Goal: Task Accomplishment & Management: Manage account settings

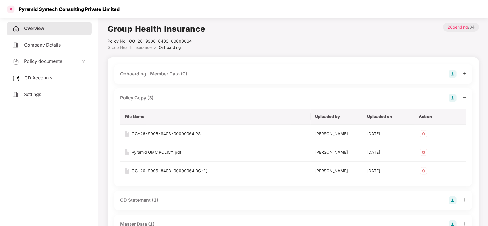
click at [10, 12] on div at bounding box center [10, 9] width 9 height 9
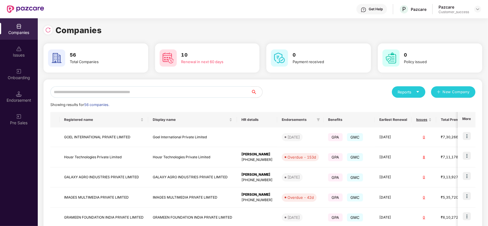
click at [134, 88] on input "text" at bounding box center [150, 91] width 200 height 11
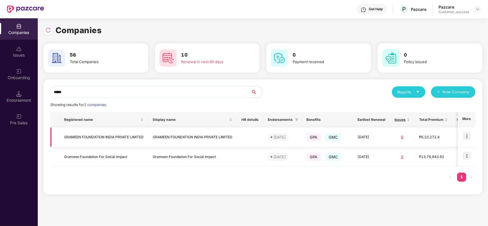
type input "*****"
click at [467, 134] on img at bounding box center [467, 136] width 8 height 8
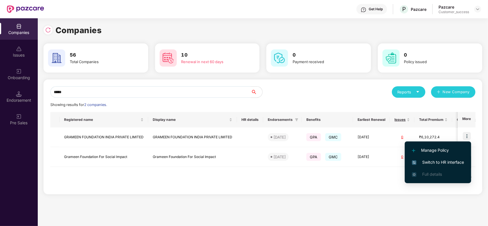
click at [460, 157] on li "Switch to HR interface" at bounding box center [438, 162] width 66 height 12
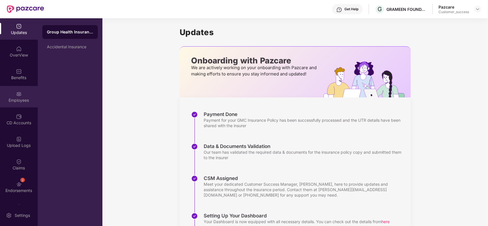
click at [21, 103] on div "Employees" at bounding box center [19, 100] width 38 height 6
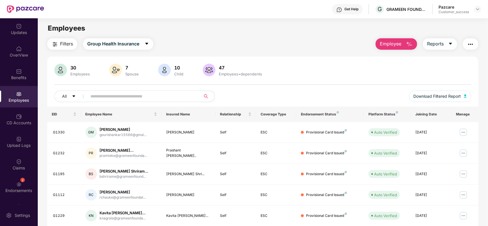
click at [133, 95] on input "text" at bounding box center [141, 96] width 103 height 9
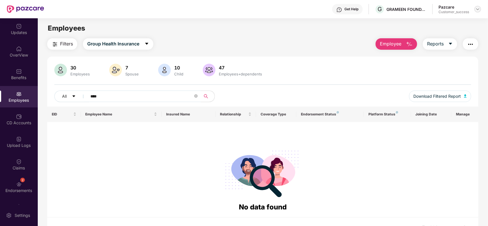
type input "****"
click at [476, 9] on img at bounding box center [477, 9] width 5 height 5
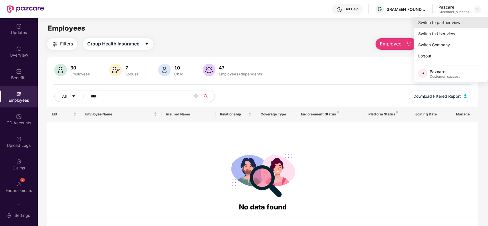
click at [460, 17] on div "Switch to partner view" at bounding box center [450, 22] width 74 height 11
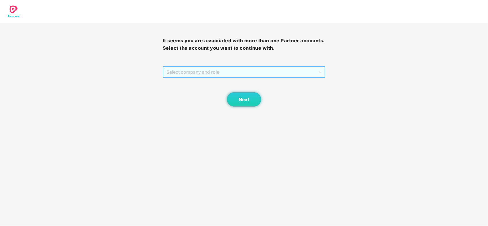
click at [263, 72] on span "Select company and role" at bounding box center [243, 72] width 155 height 11
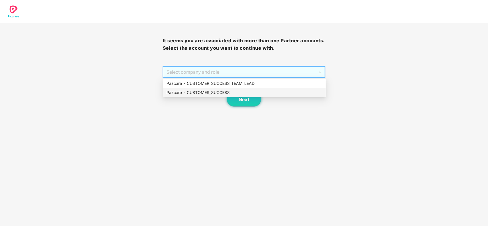
click at [242, 90] on div "Pazcare - CUSTOMER_SUCCESS" at bounding box center [244, 92] width 156 height 6
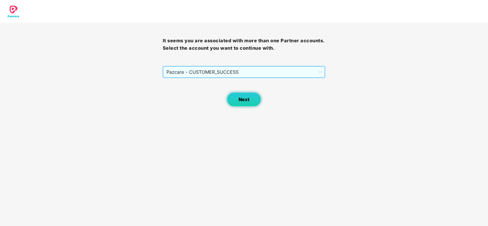
click at [242, 98] on span "Next" at bounding box center [243, 99] width 11 height 5
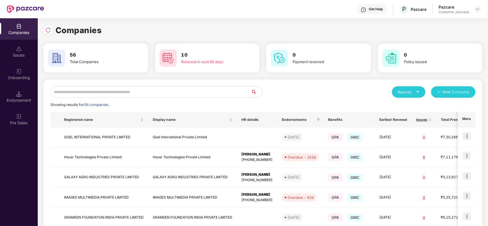
click at [210, 91] on input "text" at bounding box center [150, 91] width 200 height 11
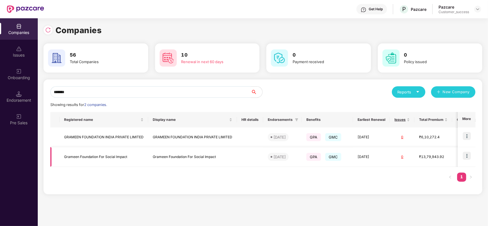
type input "*******"
click at [465, 157] on img at bounding box center [467, 156] width 8 height 8
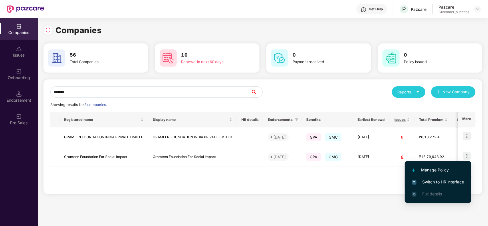
click at [445, 182] on span "Switch to HR interface" at bounding box center [438, 182] width 52 height 6
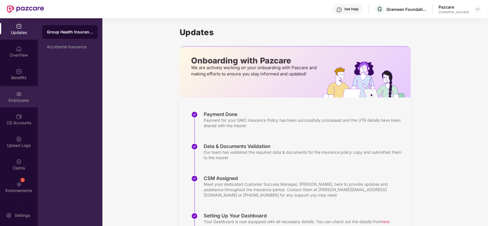
click at [15, 105] on div "Employees" at bounding box center [19, 96] width 38 height 21
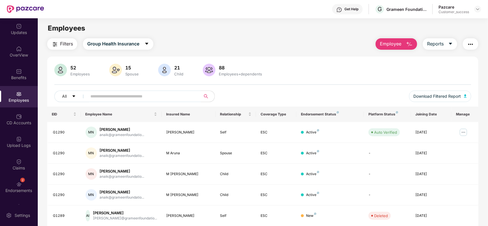
click at [148, 98] on input "text" at bounding box center [141, 96] width 103 height 9
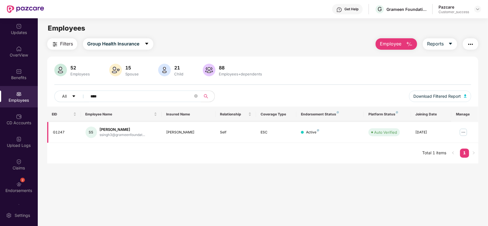
type input "****"
click at [462, 132] on img at bounding box center [463, 132] width 9 height 9
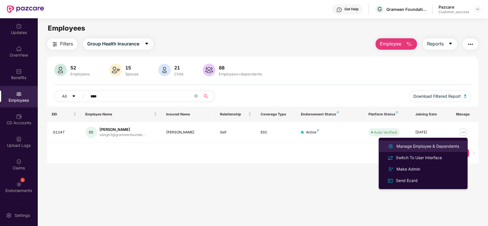
click at [432, 147] on div "Manage Employee & Dependents" at bounding box center [427, 146] width 65 height 6
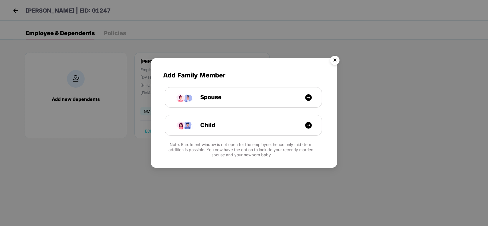
click at [336, 59] on img "Close" at bounding box center [335, 61] width 16 height 16
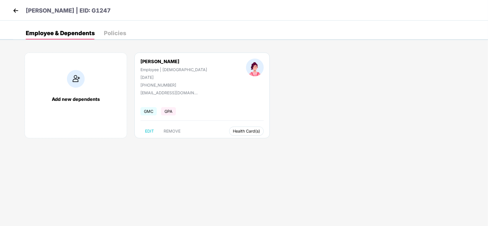
click at [233, 132] on span "Health Card(s)" at bounding box center [246, 131] width 27 height 3
click at [256, 143] on div "Add new dependents [PERSON_NAME] Employee | [DEMOGRAPHIC_DATA] [DATE] [PHONE_NU…" at bounding box center [250, 98] width 475 height 109
click at [233, 132] on span "Health Card(s)" at bounding box center [246, 131] width 27 height 3
click at [241, 142] on span "Health Insurance(ESC)" at bounding box center [226, 143] width 50 height 6
